Goal: Transaction & Acquisition: Purchase product/service

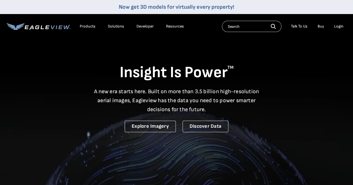
click at [337, 28] on div "Login" at bounding box center [338, 26] width 9 height 5
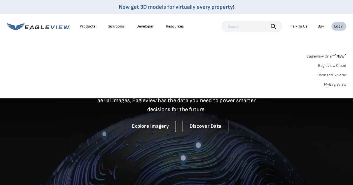
click at [336, 85] on link "MyEagleview" at bounding box center [335, 84] width 22 height 5
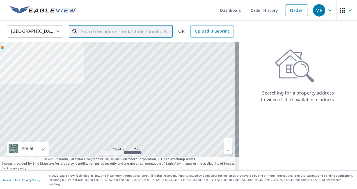
click at [130, 31] on input "text" at bounding box center [121, 32] width 80 height 16
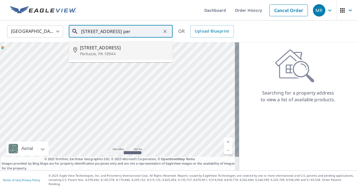
click at [116, 52] on p "Perkasie, PA 18944" at bounding box center [124, 54] width 88 height 6
type input "515 Lombard St Perkasie, PA 18944"
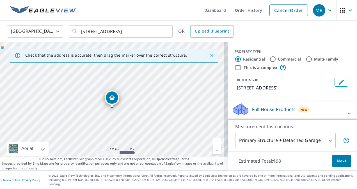
scroll to position [65, 0]
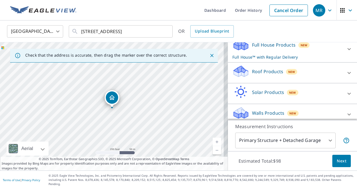
click at [287, 110] on div "New" at bounding box center [293, 113] width 12 height 7
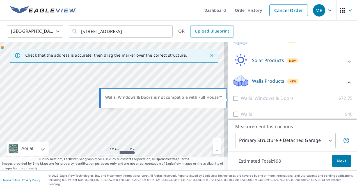
scroll to position [0, 0]
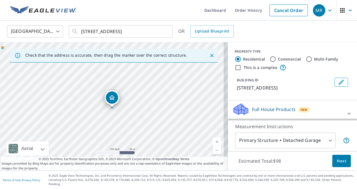
click at [235, 57] on input "Residential" at bounding box center [238, 59] width 7 height 7
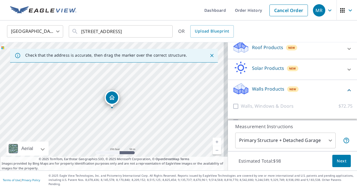
scroll to position [57, 0]
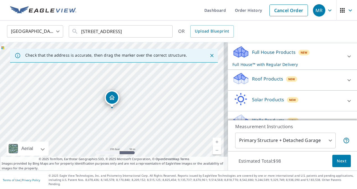
click at [336, 62] on div "Full House Products New Full House™ with Regular Delivery" at bounding box center [293, 57] width 120 height 22
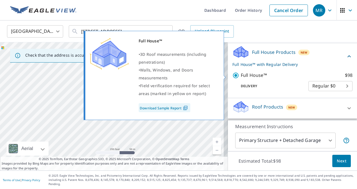
click at [233, 74] on input "Full House™ $98" at bounding box center [237, 75] width 8 height 7
checkbox input "false"
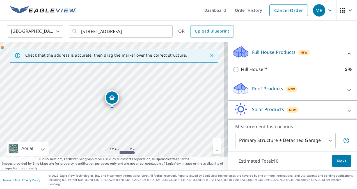
scroll to position [107, 0]
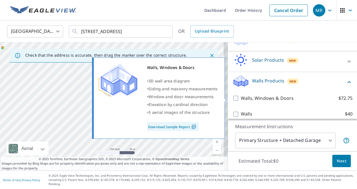
click at [233, 99] on input "Walls, Windows & Doors $72.75" at bounding box center [237, 98] width 8 height 7
checkbox input "true"
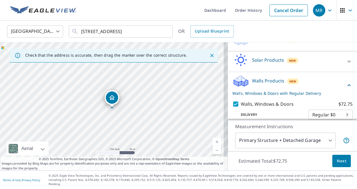
click at [337, 165] on span "Next" at bounding box center [342, 161] width 10 height 7
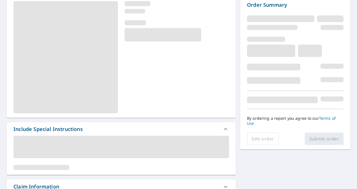
scroll to position [60, 0]
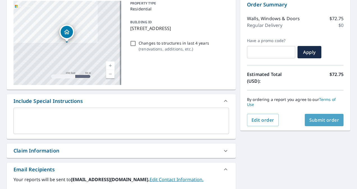
click at [308, 117] on button "Submit order" at bounding box center [324, 120] width 39 height 12
